Goal: Task Accomplishment & Management: Manage account settings

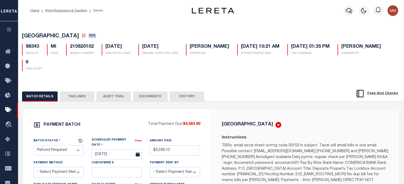
select select "RFR"
select select
select select "37"
click at [84, 98] on button "TAX LINES" at bounding box center [77, 97] width 35 height 10
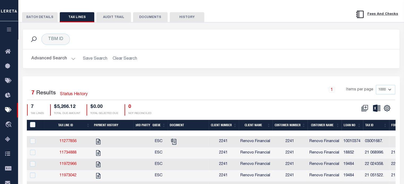
scroll to position [80, 0]
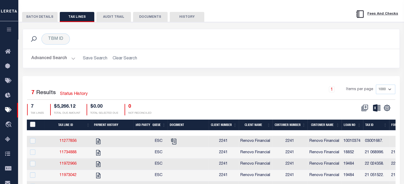
click at [34, 125] on input "PayeePaymentBatchId" at bounding box center [32, 124] width 5 height 5
checkbox input "true"
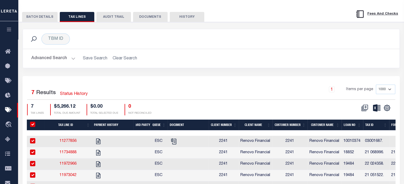
checkbox input "true"
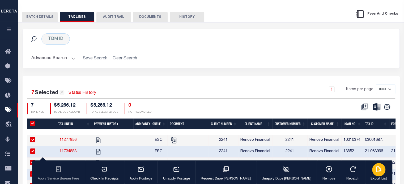
click at [372, 174] on div "button" at bounding box center [378, 169] width 13 height 13
click at [39, 18] on button "BATCH DETAILS" at bounding box center [40, 17] width 36 height 10
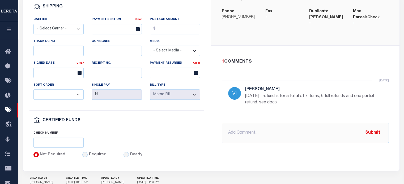
scroll to position [265, 0]
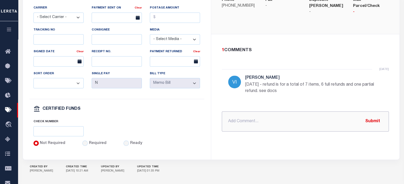
click at [244, 112] on input "text" at bounding box center [305, 122] width 167 height 20
paste input "DETROIT CITY MI RDID 7443 $ 5266.12"
type input "PROCESSING REFUND DETROIT CITY MI RDID 7443 $ 5266.12"
click at [372, 116] on button "Submit" at bounding box center [373, 121] width 22 height 11
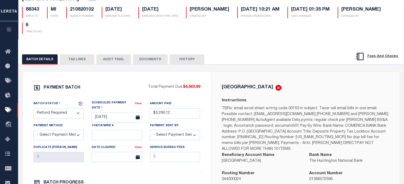
scroll to position [0, 0]
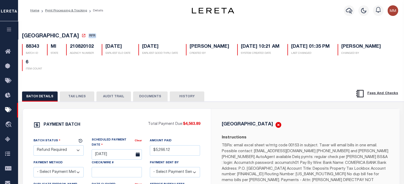
click at [65, 153] on select "- Select Status - Scheduled for Payment Ready For Payment Payment Sent Cleared …" at bounding box center [58, 150] width 50 height 10
select select "RFL"
click at [33, 146] on select "- Select Status - Scheduled for Payment Ready For Payment Payment Sent Cleared …" at bounding box center [58, 150] width 50 height 10
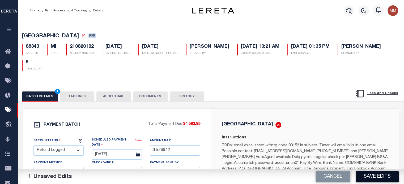
click at [368, 176] on button "Save Edits" at bounding box center [376, 176] width 43 height 11
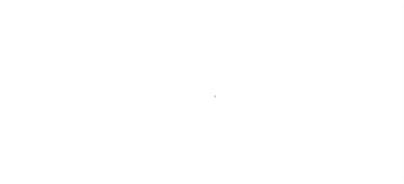
scroll to position [75, 0]
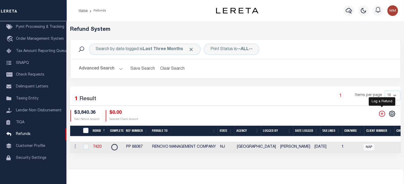
click at [381, 115] on icon "" at bounding box center [381, 113] width 7 height 7
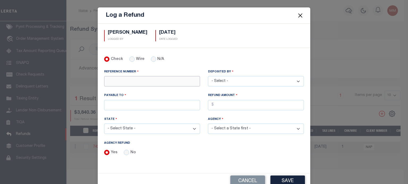
click at [119, 80] on input "REFERENCE NUMBER" at bounding box center [152, 81] width 96 height 10
click at [151, 60] on input "N/A" at bounding box center [153, 59] width 5 height 5
radio input "true"
click at [124, 151] on input "No" at bounding box center [126, 152] width 5 height 5
radio input "true"
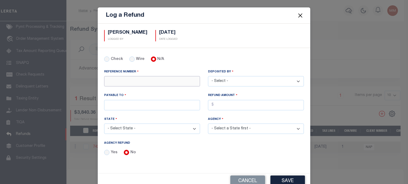
click at [115, 82] on input "REFERENCE NUMBER" at bounding box center [152, 81] width 96 height 10
type input "PP 88343"
click at [238, 80] on select "- Select - [PERSON_NAME] [PERSON_NAME] [PERSON_NAME] [PERSON_NAME] [PERSON_NAME…" at bounding box center [256, 81] width 96 height 10
select select "[PERSON_NAME]"
click at [208, 76] on select "- Select - [PERSON_NAME] [PERSON_NAME] [PERSON_NAME] [PERSON_NAME] [PERSON_NAME…" at bounding box center [256, 81] width 96 height 10
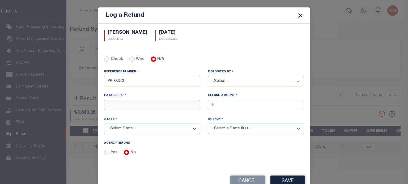
click at [144, 104] on input "PAYABLE TO" at bounding box center [152, 105] width 96 height 10
type input "RENOVO MANAGEMENT COMPANY"
click at [225, 103] on input "AGENCY REFUND" at bounding box center [256, 105] width 96 height 10
type input "$5,266.12"
click at [135, 129] on select "- Select State - [US_STATE] AL AR AZ CA CO [GEOGRAPHIC_DATA] [GEOGRAPHIC_DATA] …" at bounding box center [152, 129] width 96 height 10
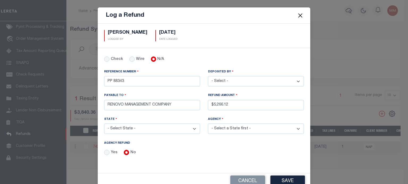
select select "MI"
click at [104, 124] on select "- Select State - [US_STATE] AL AR AZ CA CO [GEOGRAPHIC_DATA] [GEOGRAPHIC_DATA] …" at bounding box center [152, 129] width 96 height 10
click at [234, 126] on select "- Select Agency - [GEOGRAPHIC_DATA] [GEOGRAPHIC_DATA] [PERSON_NAME][GEOGRAPHIC_…" at bounding box center [256, 129] width 96 height 10
select select "2616304001"
click at [208, 124] on select "- Select Agency - [GEOGRAPHIC_DATA] [GEOGRAPHIC_DATA] [PERSON_NAME][GEOGRAPHIC_…" at bounding box center [256, 129] width 96 height 10
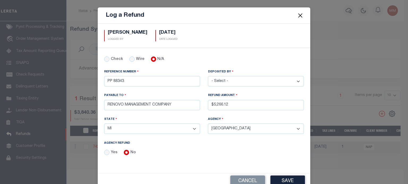
click at [285, 179] on button "Save" at bounding box center [287, 181] width 35 height 11
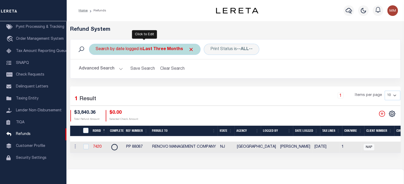
click at [156, 48] on b "Last Three Months" at bounding box center [163, 49] width 40 height 4
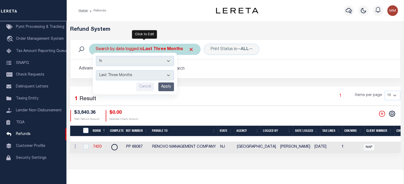
click at [130, 76] on select "This Month Last Month Last Three Months This Year Last Year" at bounding box center [135, 75] width 78 height 10
select select "This Month"
click at [96, 70] on select "This Month Last Month Last Three Months This Year Last Year" at bounding box center [135, 75] width 78 height 10
click at [165, 84] on input "Apply" at bounding box center [166, 87] width 16 height 9
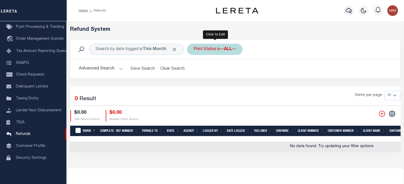
click at [217, 53] on div "Print Status is --ALL--" at bounding box center [214, 49] width 55 height 11
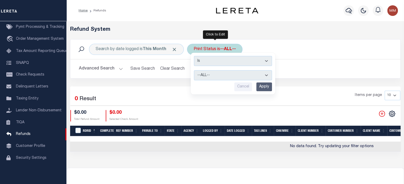
click at [211, 75] on select "--ALL-- Ready to Write Ready to Print Printed" at bounding box center [233, 75] width 78 height 10
click at [194, 70] on select "--ALL-- Ready to Write Ready to Print Printed" at bounding box center [233, 75] width 78 height 10
click at [259, 86] on input "Apply" at bounding box center [264, 87] width 16 height 9
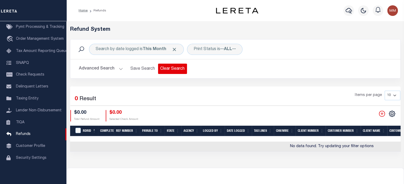
click at [169, 69] on button "Clear Search" at bounding box center [172, 69] width 29 height 10
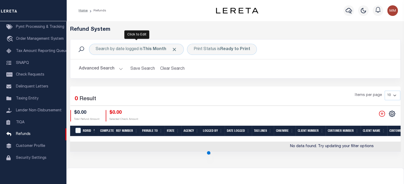
click at [169, 69] on button "Clear Search" at bounding box center [172, 69] width 29 height 10
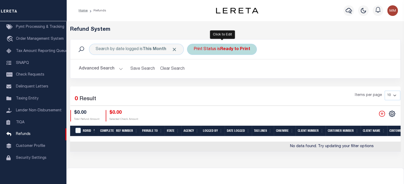
click at [209, 50] on div "Print Status is Ready to Print" at bounding box center [222, 49] width 70 height 11
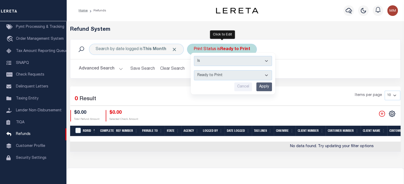
click at [210, 75] on select "--ALL-- Ready to Write Ready to Print Printed" at bounding box center [233, 75] width 78 height 10
select select "All"
click at [194, 70] on select "--ALL-- Ready to Write Ready to Print Printed" at bounding box center [233, 75] width 78 height 10
click at [262, 87] on input "Apply" at bounding box center [264, 87] width 16 height 9
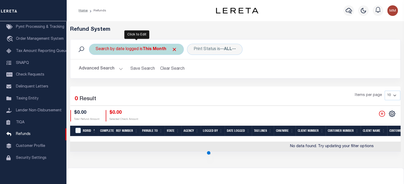
click at [144, 44] on div "Search by date logged is This Month" at bounding box center [136, 49] width 95 height 11
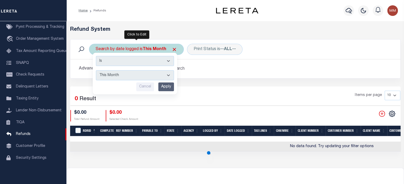
drag, startPoint x: 145, startPoint y: 78, endPoint x: 122, endPoint y: 77, distance: 22.6
click at [141, 78] on select "This Month Last Month Last Three Months This Year Last Year" at bounding box center [135, 75] width 78 height 10
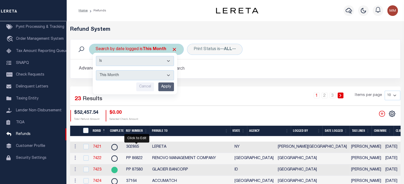
click at [96, 70] on select "This Month Last Month Last Three Months This Year Last Year" at bounding box center [135, 75] width 78 height 10
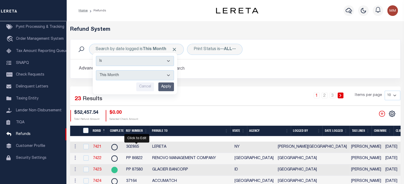
drag, startPoint x: 170, startPoint y: 87, endPoint x: 184, endPoint y: 113, distance: 29.2
click at [169, 87] on input "Apply" at bounding box center [166, 87] width 16 height 9
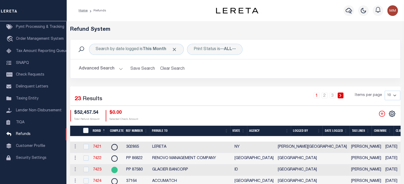
click at [336, 130] on th "Date Logged" at bounding box center [335, 131] width 27 height 11
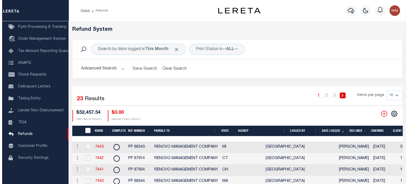
scroll to position [0, 296]
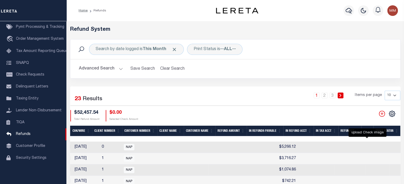
checkbox input "true"
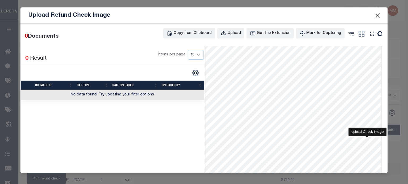
scroll to position [0, 0]
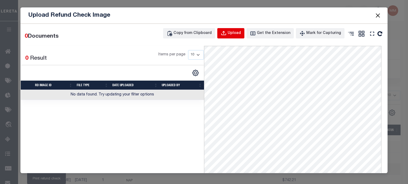
click at [240, 33] on div "Upload" at bounding box center [234, 34] width 13 height 6
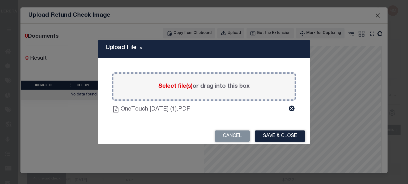
drag, startPoint x: 269, startPoint y: 137, endPoint x: 332, endPoint y: 62, distance: 98.3
click at [270, 135] on button "Save & Close" at bounding box center [280, 136] width 50 height 11
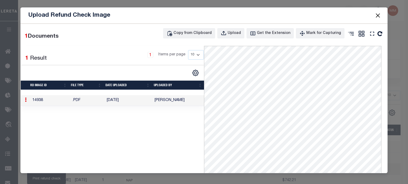
click at [378, 13] on button "Close" at bounding box center [377, 15] width 7 height 7
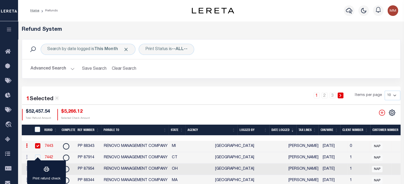
click at [50, 146] on link "7443" at bounding box center [49, 146] width 8 height 4
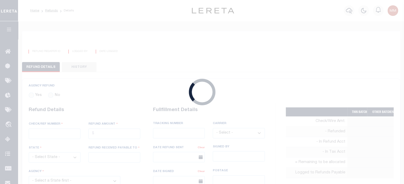
radio input "true"
type input "PP 88343"
type input "$5,266.12"
select select "MI"
type input "RENOVO MANAGEMENT COMPANY"
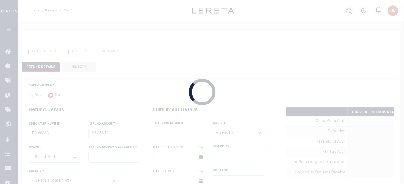
select select
type input "[PERSON_NAME]"
type input "[DATE]"
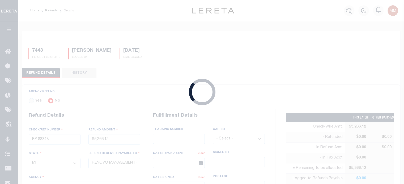
select select "2616304001"
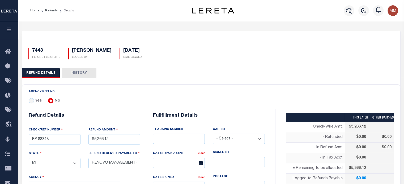
scroll to position [133, 0]
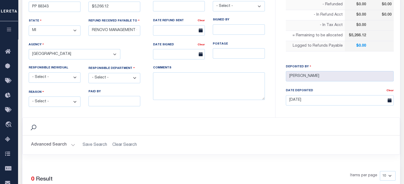
click at [51, 101] on select "- Select - Change In Value Discount Applied Duplicate Payment Exemption Applied…" at bounding box center [55, 102] width 52 height 10
select select "OVP"
click at [29, 97] on select "- Select - Change In Value Discount Applied Duplicate Payment Exemption Applied…" at bounding box center [55, 102] width 52 height 10
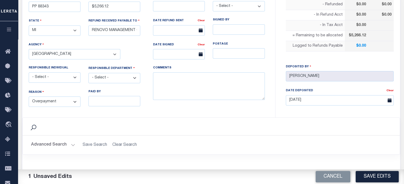
click at [106, 77] on select "- Select - 3rd Party Accounting AI Collector Customer Customer Service FactR JA…" at bounding box center [114, 78] width 52 height 10
select select "OTH"
click at [88, 73] on select "- Select - 3rd Party Accounting AI Collector Customer Customer Service FactR JA…" at bounding box center [114, 78] width 52 height 10
click at [187, 78] on textarea "COMMENTS" at bounding box center [209, 86] width 112 height 28
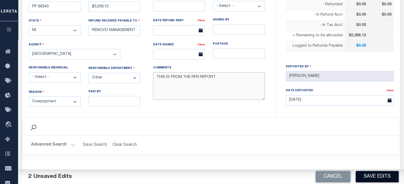
type textarea "THIS IS FROM THE RFR REPORT"
click at [379, 177] on button "Save Edits" at bounding box center [376, 176] width 43 height 11
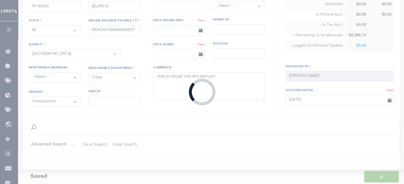
type input "$5,266.12"
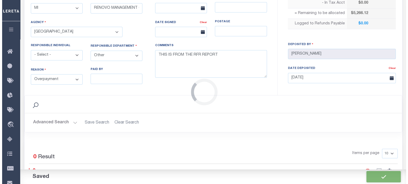
scroll to position [239, 0]
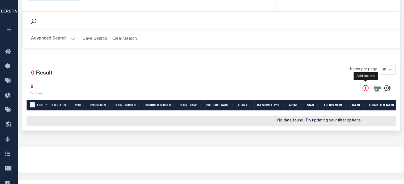
click at [364, 86] on icon "" at bounding box center [365, 88] width 6 height 6
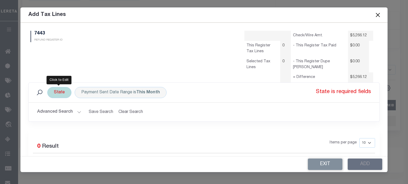
click at [56, 91] on div "State" at bounding box center [59, 92] width 24 height 11
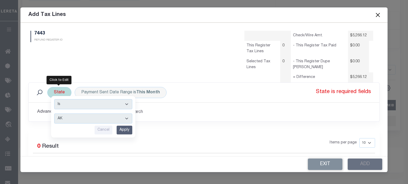
click at [65, 121] on select "AK AL AR AZ CA CO CT DC DE FL [GEOGRAPHIC_DATA] GU HI IA ID IL IN KS [GEOGRAPHI…" at bounding box center [93, 119] width 78 height 10
select select "MI"
click at [54, 114] on select "AK AL AR AZ CA CO CT DC DE FL [GEOGRAPHIC_DATA] GU HI IA ID IL IN KS [GEOGRAPHI…" at bounding box center [93, 119] width 78 height 10
click at [128, 130] on input "Apply" at bounding box center [125, 130] width 16 height 9
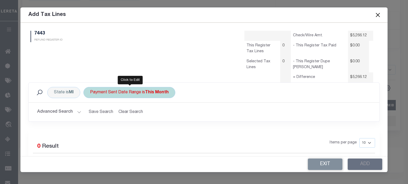
click at [126, 92] on div "Payment Sent Date Range is This Month" at bounding box center [129, 92] width 92 height 11
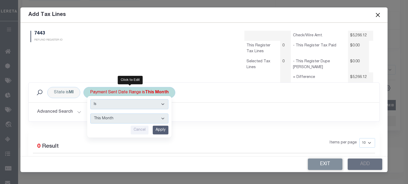
click at [109, 122] on select "--ALL-- This Month Last Month Last Three Months This Year Last Year" at bounding box center [129, 119] width 78 height 10
select select "All"
click at [91, 114] on select "--ALL-- This Month Last Month Last Three Months This Year Last Year" at bounding box center [129, 119] width 78 height 10
click at [164, 129] on input "Apply" at bounding box center [161, 130] width 16 height 9
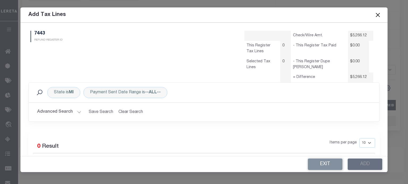
click at [72, 110] on button "Advanced Search" at bounding box center [59, 112] width 44 height 10
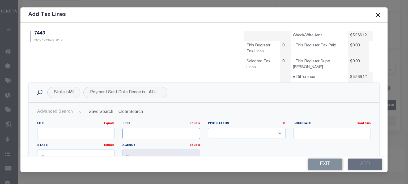
click at [136, 136] on input "number" at bounding box center [161, 133] width 78 height 11
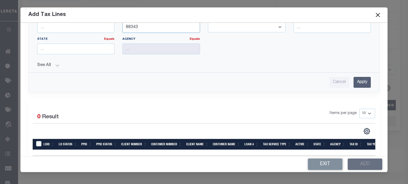
type input "88343"
click at [359, 80] on input "Apply" at bounding box center [361, 82] width 17 height 11
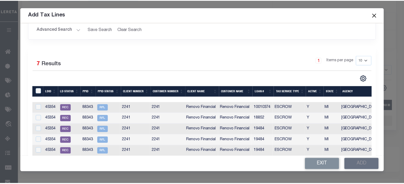
scroll to position [92, 0]
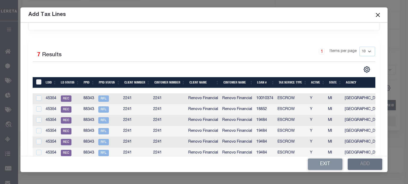
click at [38, 80] on input "LDBatchId" at bounding box center [38, 81] width 5 height 5
checkbox input "true"
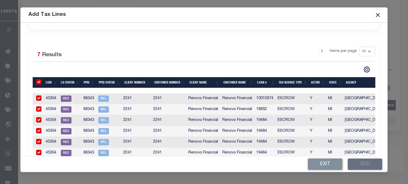
checkbox input "true"
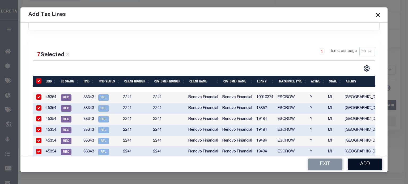
click at [367, 163] on button "Add" at bounding box center [365, 164] width 35 height 11
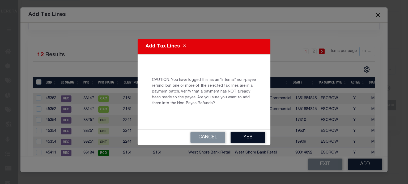
click at [251, 136] on button "Yes" at bounding box center [247, 137] width 35 height 11
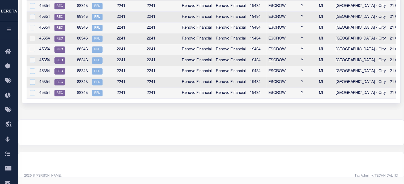
scroll to position [201, 0]
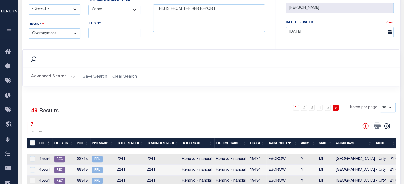
click at [53, 76] on button "Advanced Search" at bounding box center [53, 77] width 44 height 10
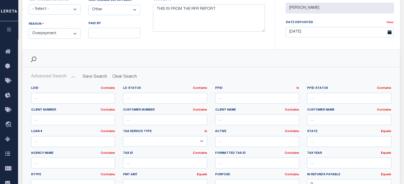
click at [52, 74] on button "Advanced Search" at bounding box center [53, 77] width 44 height 10
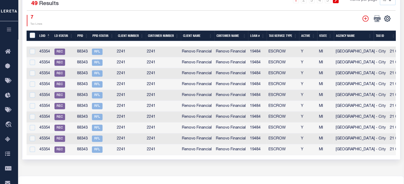
scroll to position [307, 0]
